Goal: Find specific page/section: Find specific page/section

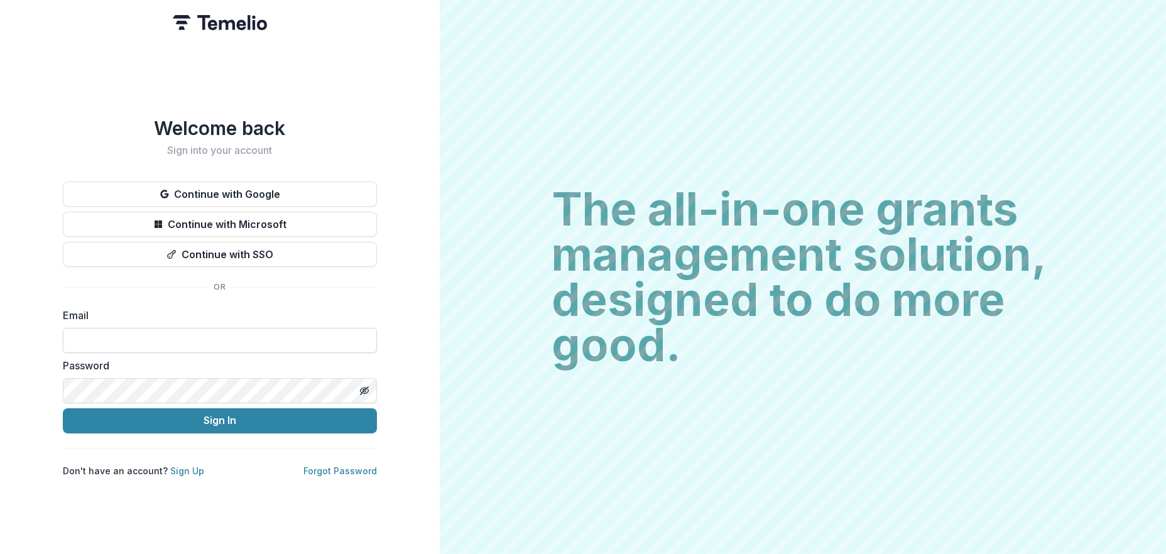
click at [147, 330] on input at bounding box center [220, 340] width 314 height 25
type input "**********"
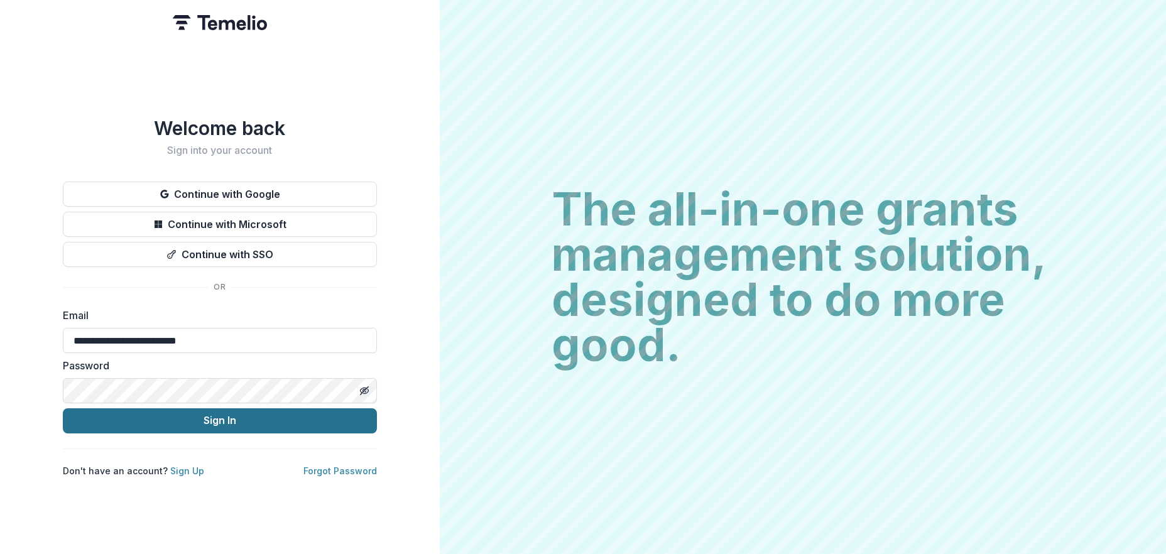
click at [211, 418] on button "Sign In" at bounding box center [220, 420] width 314 height 25
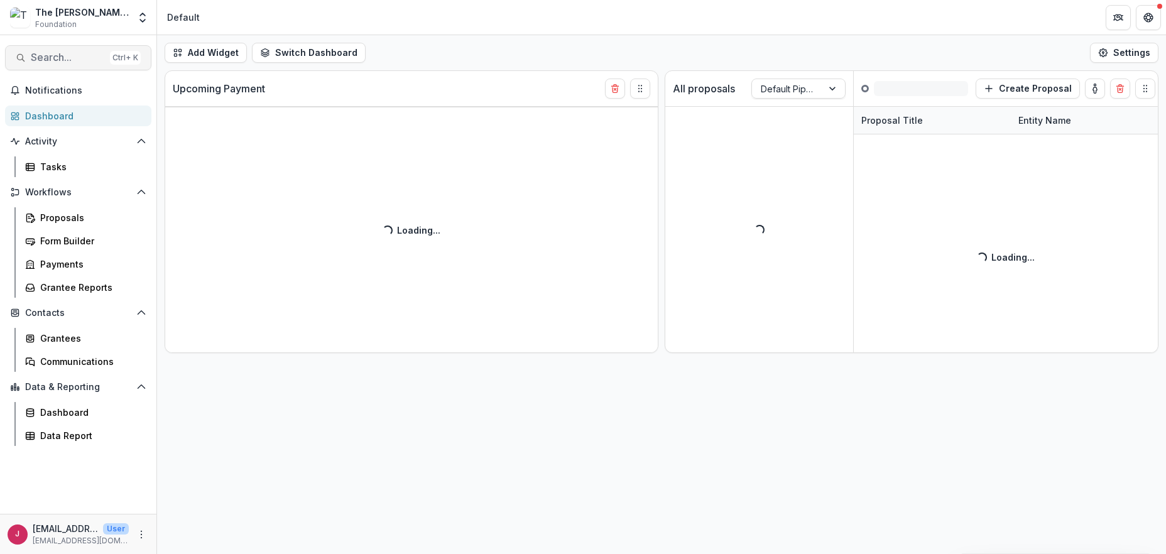
click at [63, 56] on span "Search..." at bounding box center [68, 58] width 74 height 12
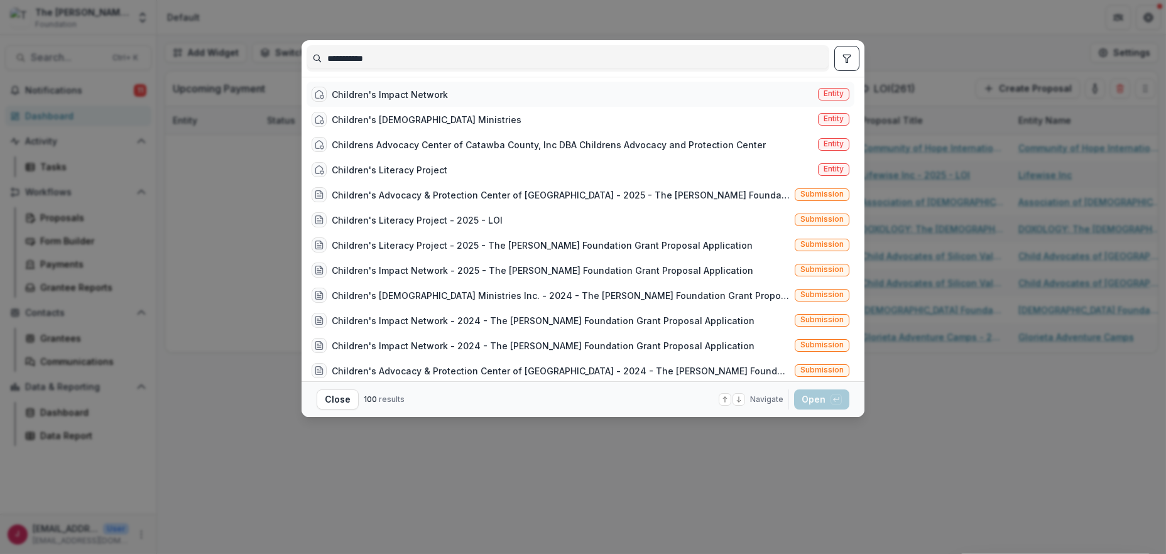
type input "**********"
click at [403, 90] on div "Children's Impact Network" at bounding box center [390, 94] width 116 height 13
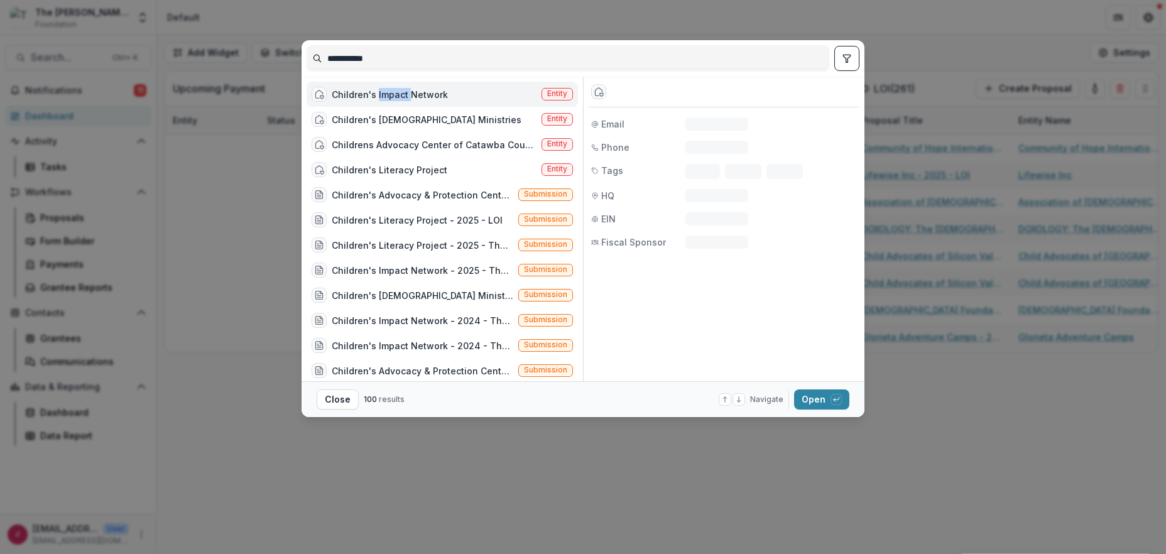
click at [403, 90] on div "Children's Impact Network" at bounding box center [390, 94] width 116 height 13
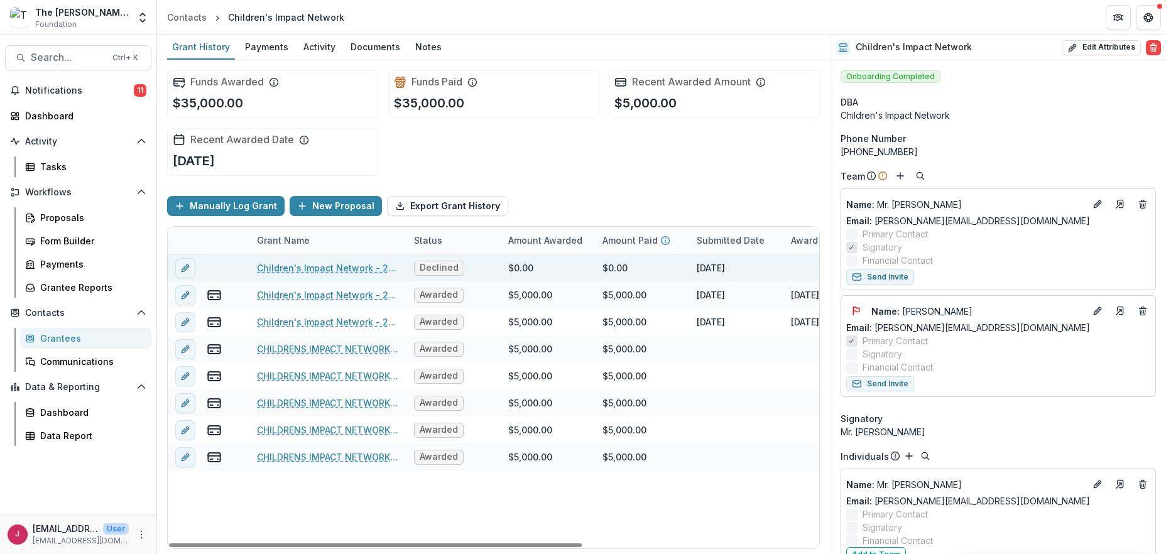
click at [327, 266] on link "Children's Impact Network - 2025 - The Bolick Foundation Grant Proposal Applica…" at bounding box center [328, 267] width 142 height 13
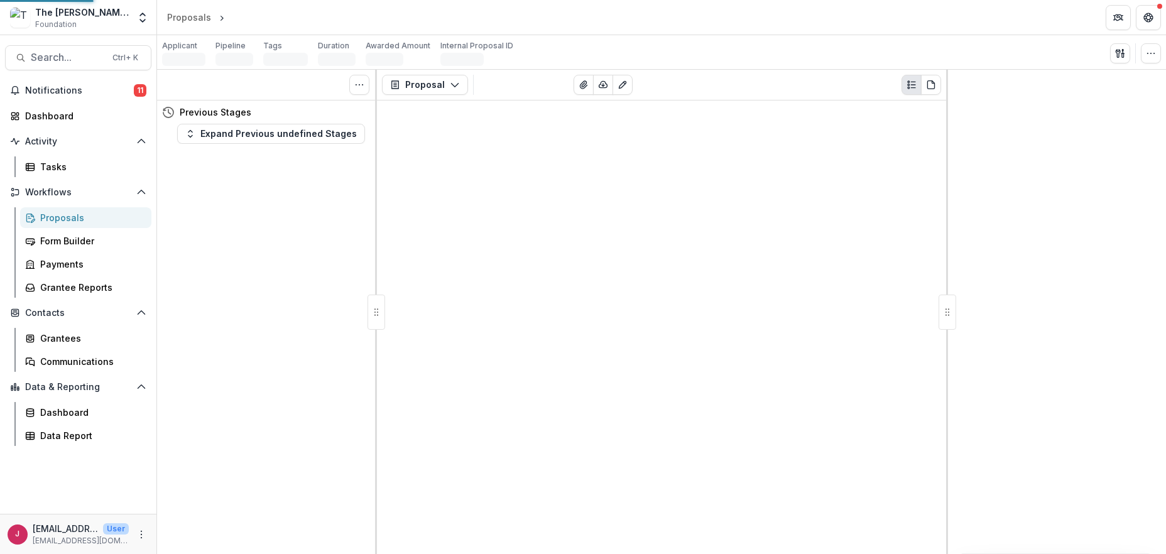
click at [327, 266] on div "Tasks 0 Show Cancelled Tasks Previous Stages Expand Previous undefined Stages" at bounding box center [267, 312] width 220 height 484
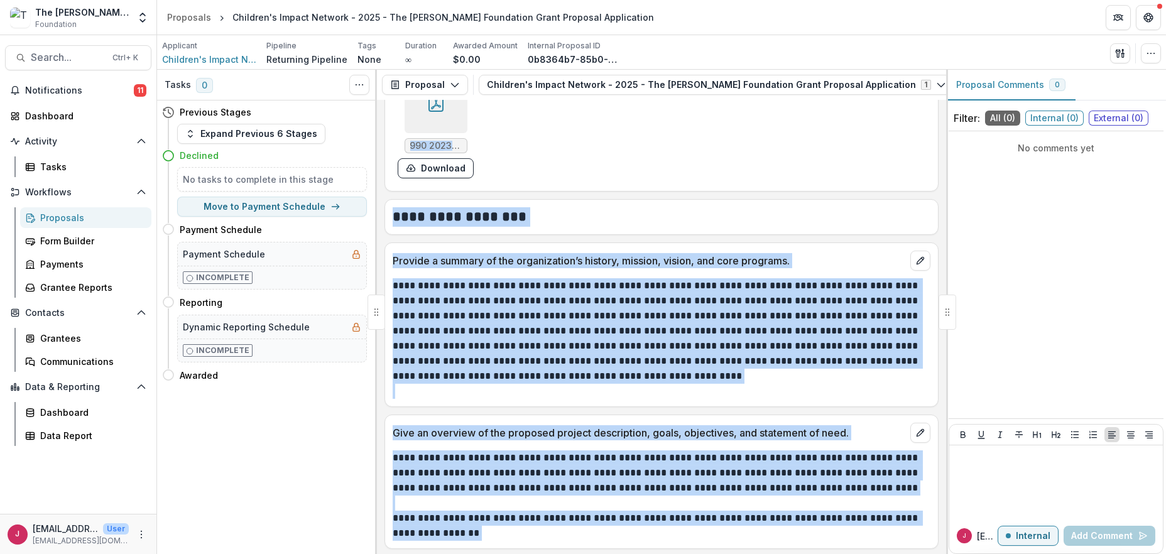
scroll to position [2010, 0]
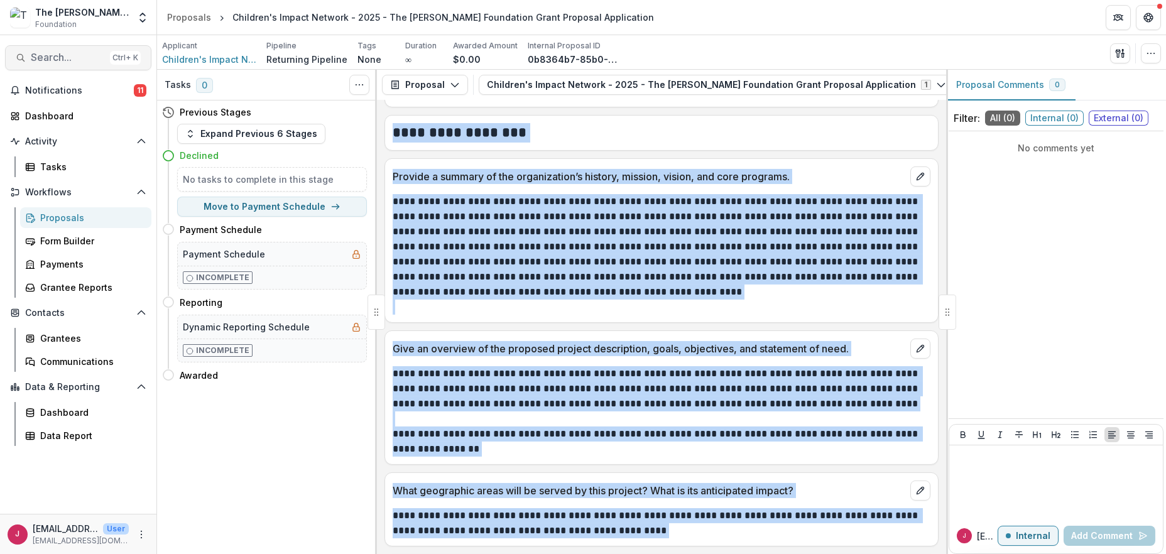
click at [29, 53] on button "Search... Ctrl + K" at bounding box center [78, 57] width 146 height 25
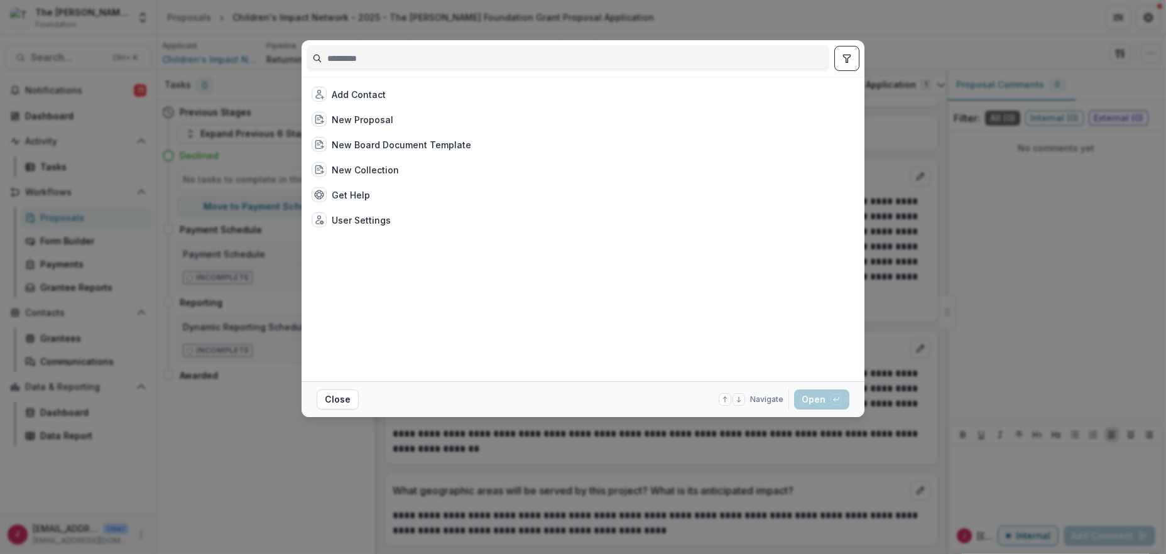
click at [1028, 20] on div "Add Contact New Proposal New Board Document Template New Collection Get Help Us…" at bounding box center [583, 277] width 1166 height 554
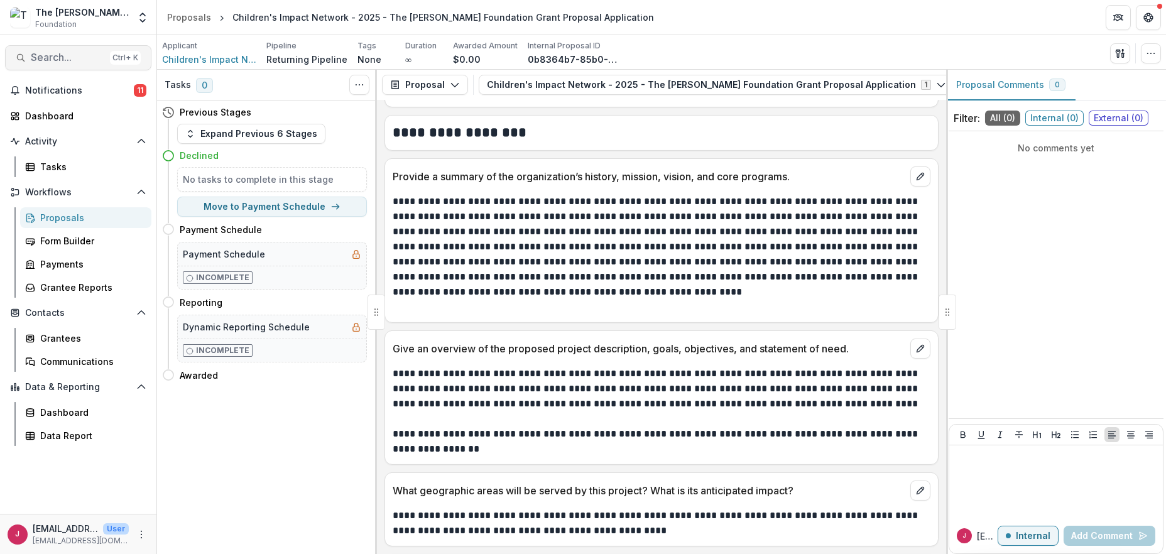
click at [45, 61] on span "Search..." at bounding box center [68, 58] width 74 height 12
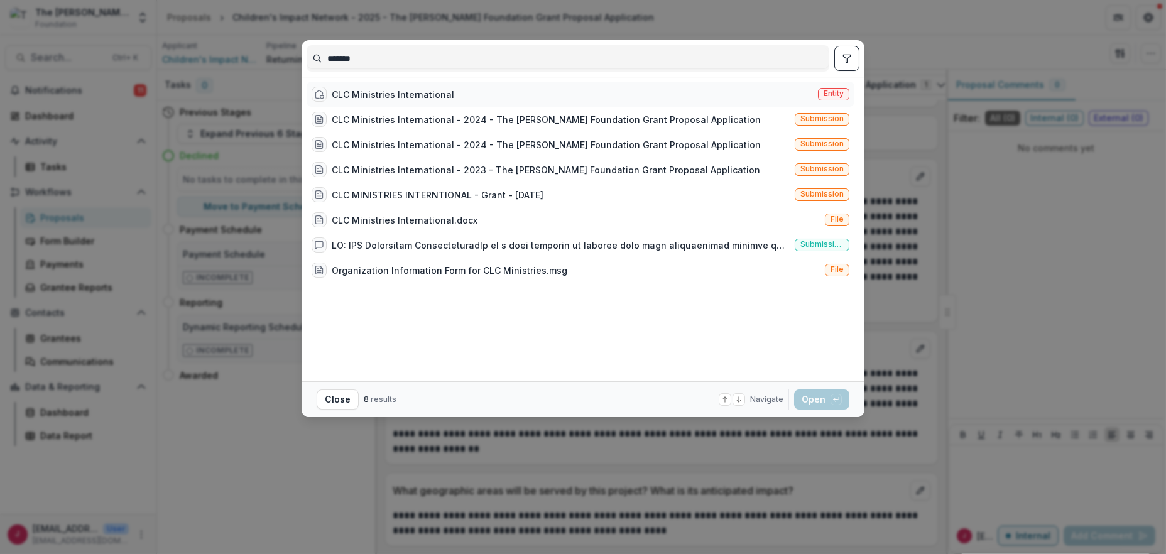
type input "*******"
click at [359, 91] on div "CLC Ministries International" at bounding box center [393, 94] width 123 height 13
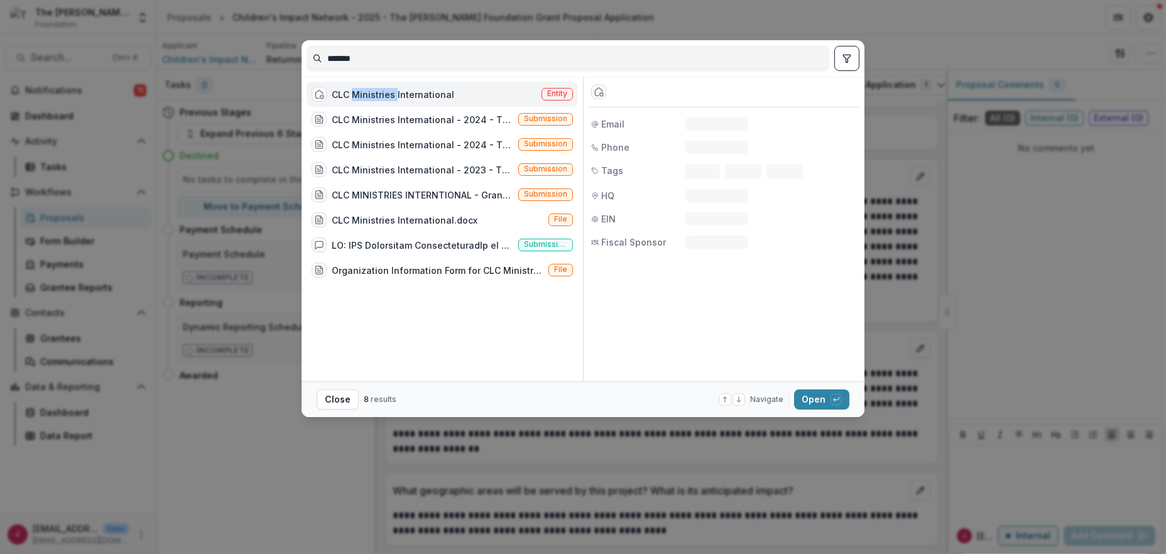
click at [359, 91] on div "CLC Ministries International" at bounding box center [393, 94] width 123 height 13
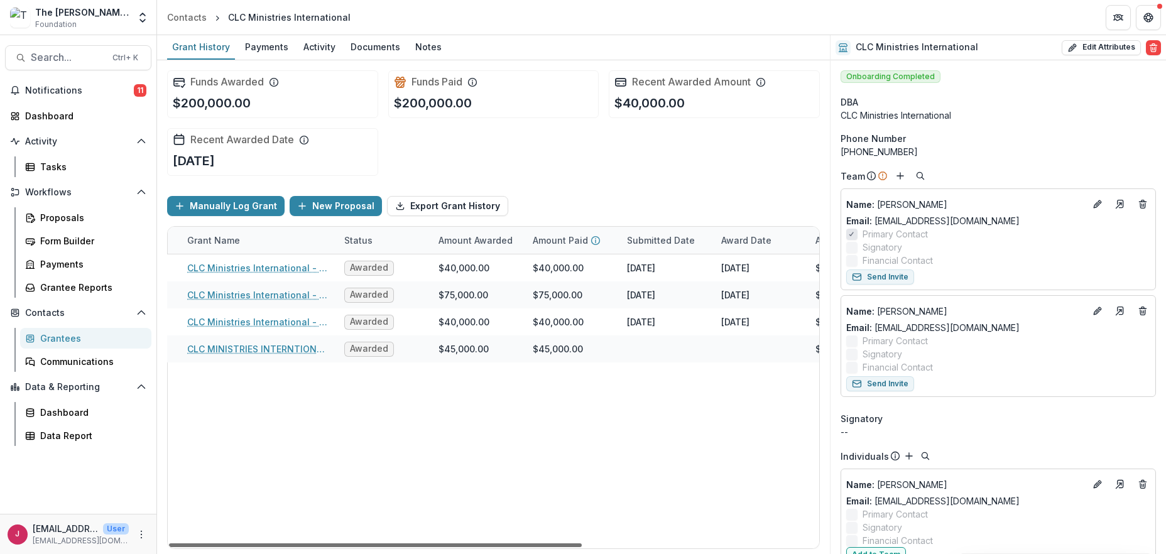
scroll to position [0, 109]
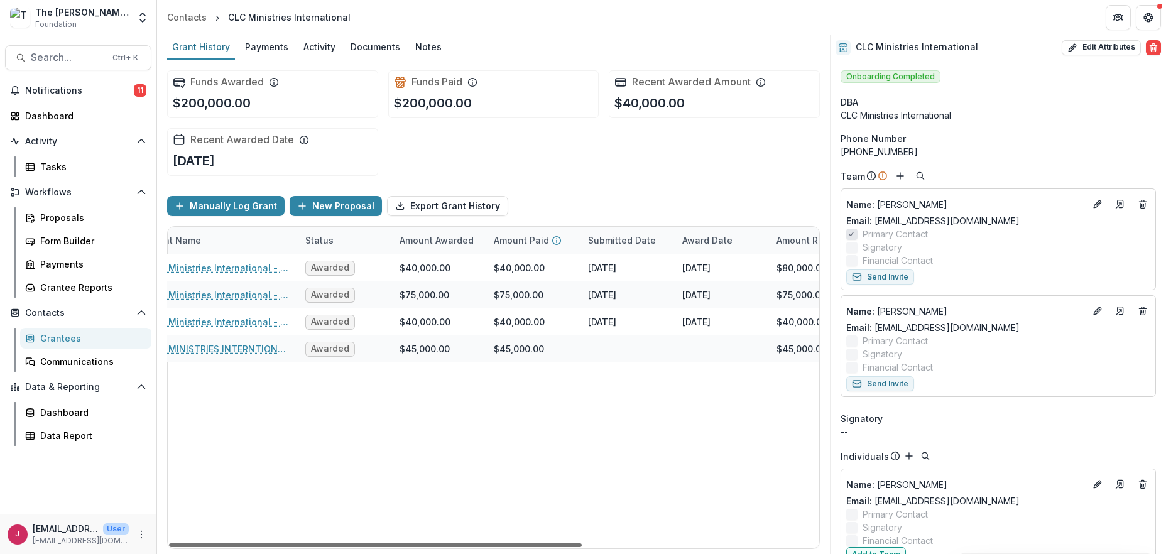
drag, startPoint x: 552, startPoint y: 544, endPoint x: 621, endPoint y: 541, distance: 69.2
click at [582, 543] on div at bounding box center [375, 545] width 413 height 4
click at [227, 292] on link "CLC Ministries International - 2024 - The Bolick Foundation Grant Proposal Appl…" at bounding box center [219, 294] width 142 height 13
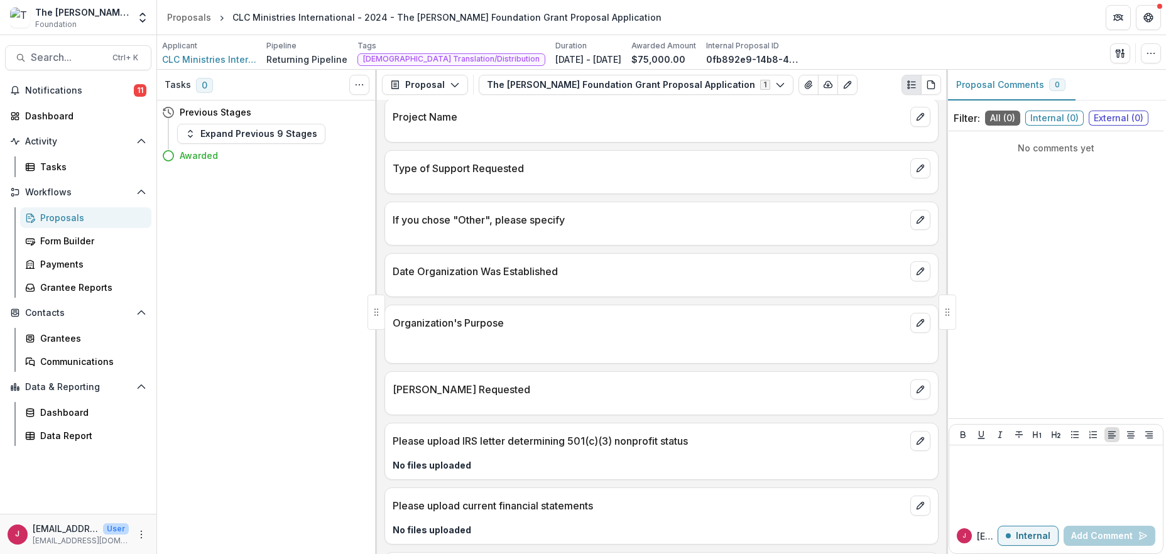
scroll to position [390, 0]
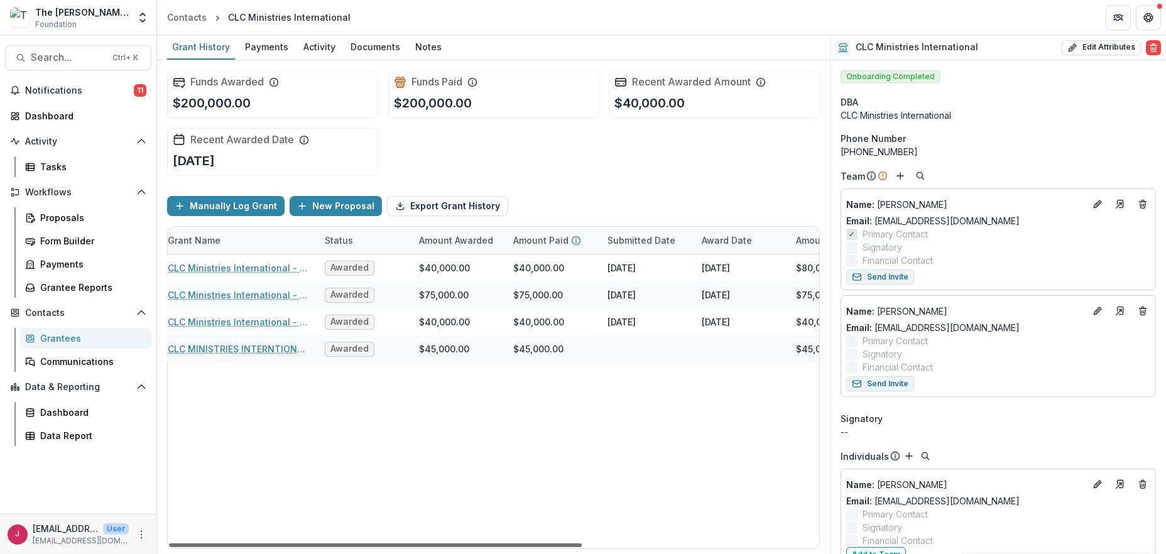
scroll to position [0, 89]
drag, startPoint x: 557, startPoint y: 541, endPoint x: 612, endPoint y: 539, distance: 54.7
click at [582, 543] on div at bounding box center [375, 545] width 413 height 4
